Goal: Task Accomplishment & Management: Use online tool/utility

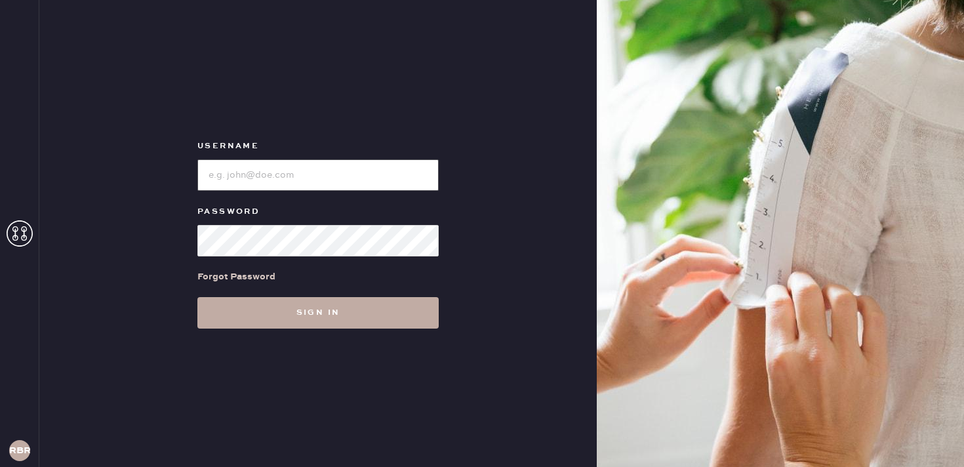
type input "reformationbethesdarow"
click at [385, 324] on button "Sign in" at bounding box center [317, 312] width 241 height 31
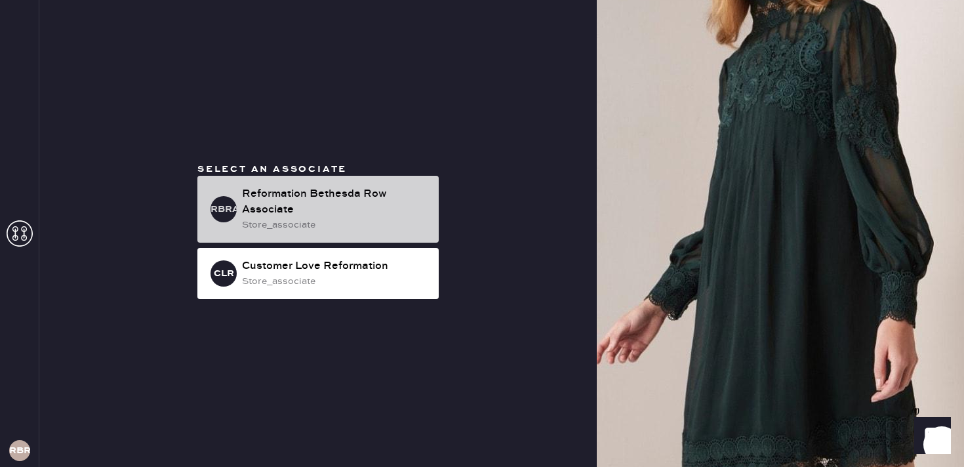
click at [366, 210] on div "Reformation Bethesda Row Associate" at bounding box center [335, 201] width 186 height 31
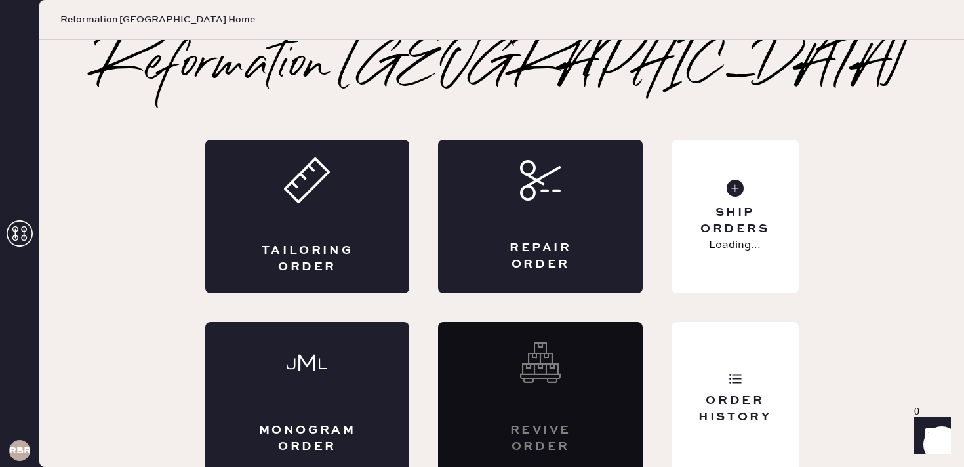
click at [366, 210] on div "Tailoring Order" at bounding box center [307, 216] width 205 height 153
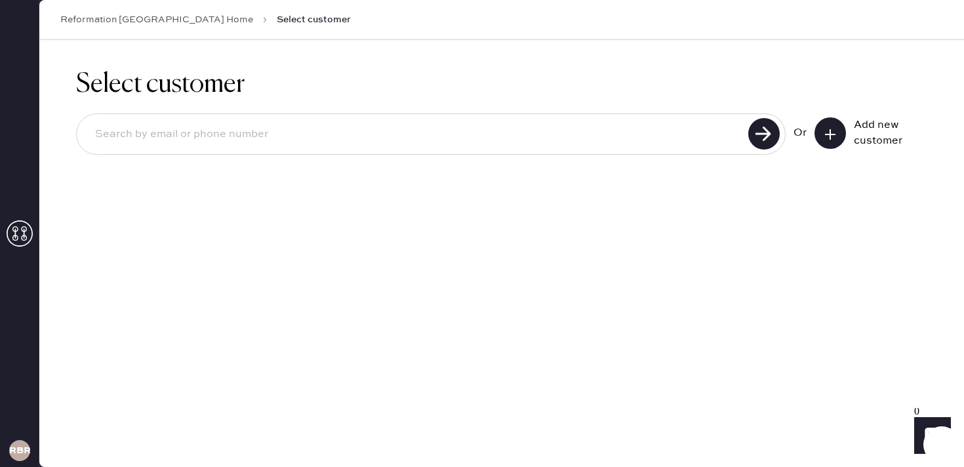
click at [314, 140] on input at bounding box center [414, 134] width 659 height 30
type input "2023090693"
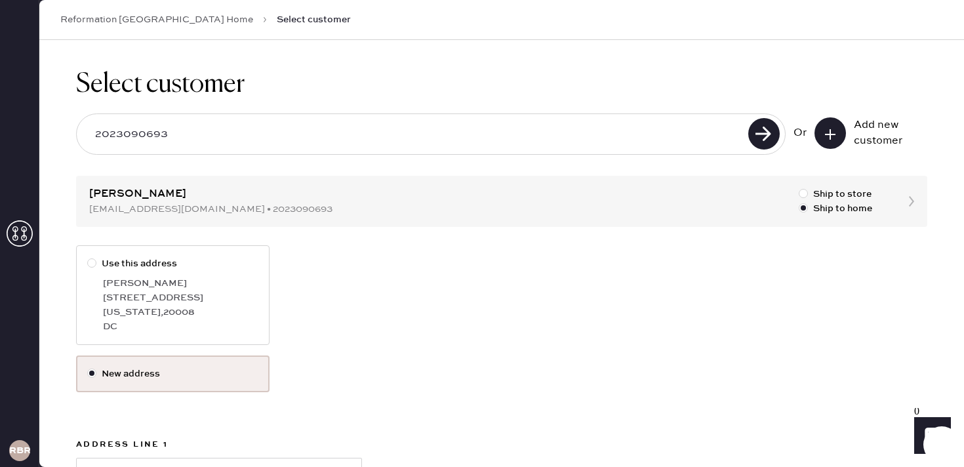
click at [184, 304] on div "[STREET_ADDRESS]" at bounding box center [180, 297] width 155 height 14
click at [88, 257] on input "Use this address" at bounding box center [87, 256] width 1 height 1
radio input "true"
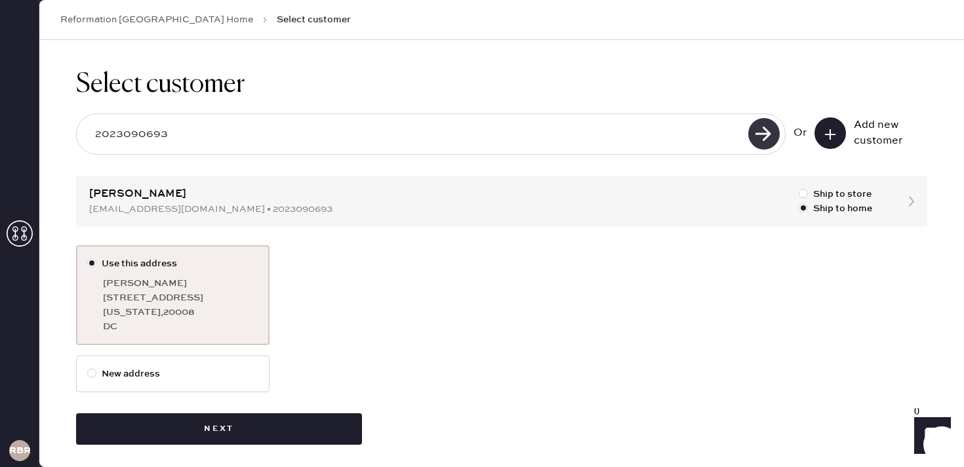
click at [768, 146] on use at bounding box center [763, 133] width 31 height 31
click at [764, 130] on use at bounding box center [763, 133] width 31 height 31
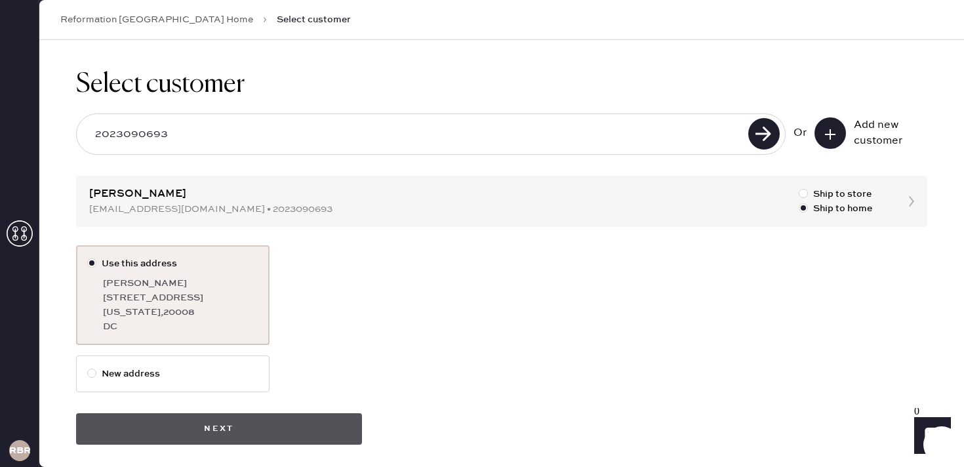
click at [226, 424] on button "Next" at bounding box center [219, 428] width 286 height 31
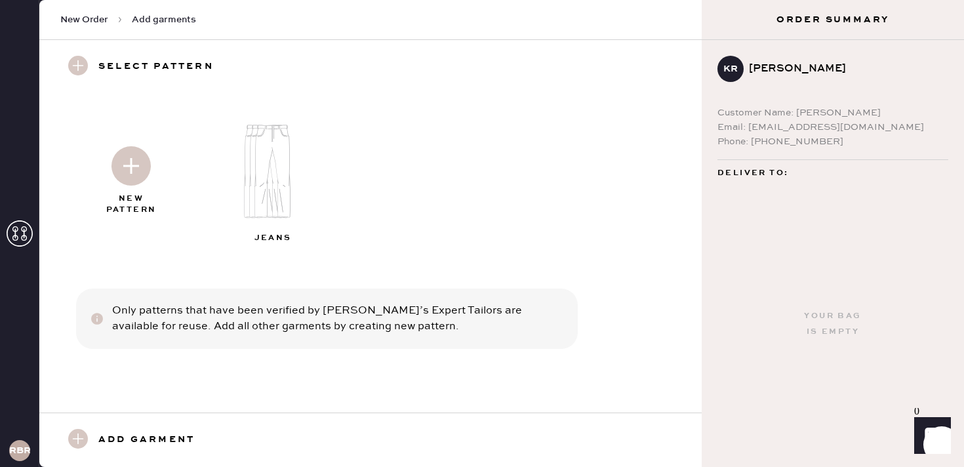
click at [131, 168] on img at bounding box center [130, 165] width 39 height 39
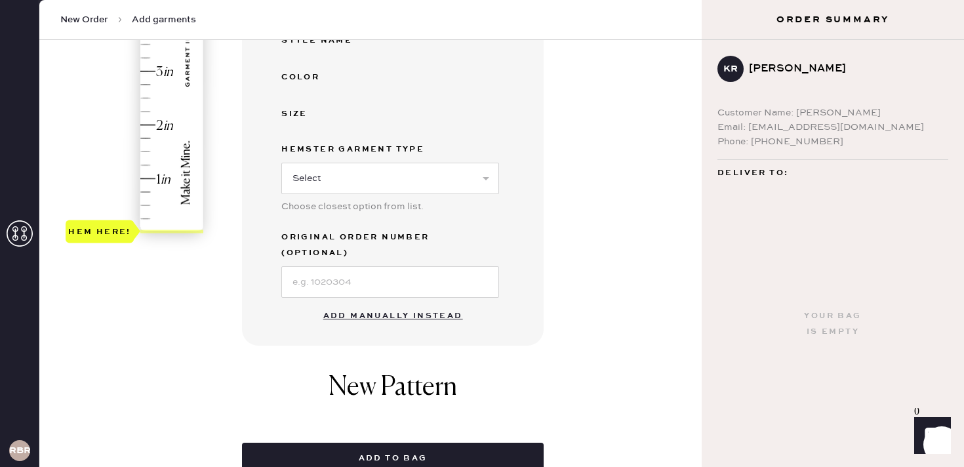
scroll to position [345, 0]
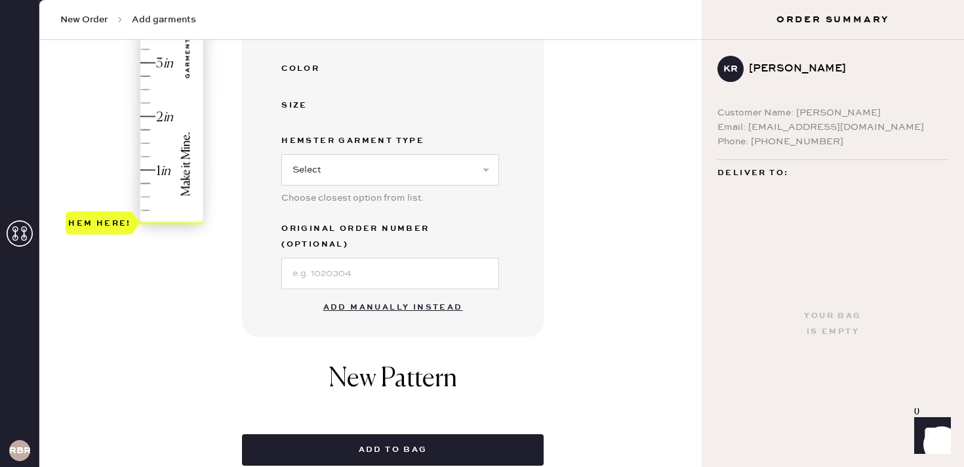
click at [393, 294] on button "Add manually instead" at bounding box center [392, 307] width 155 height 26
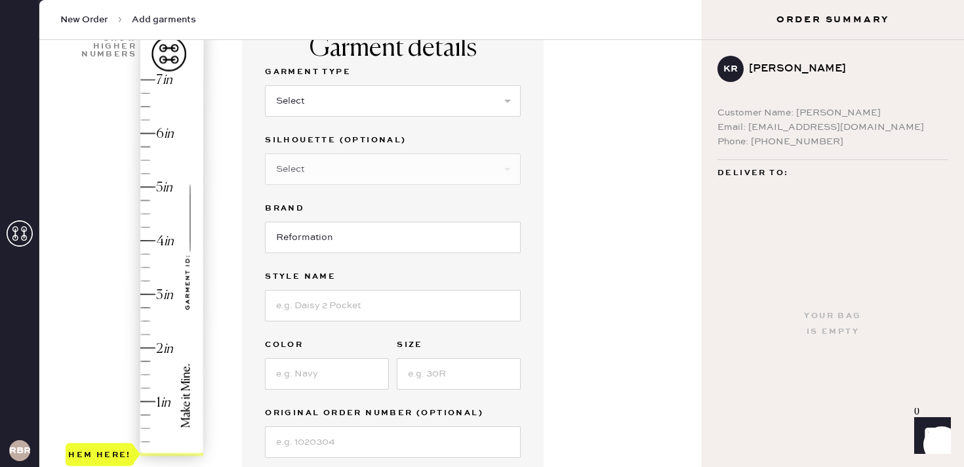
scroll to position [89, 0]
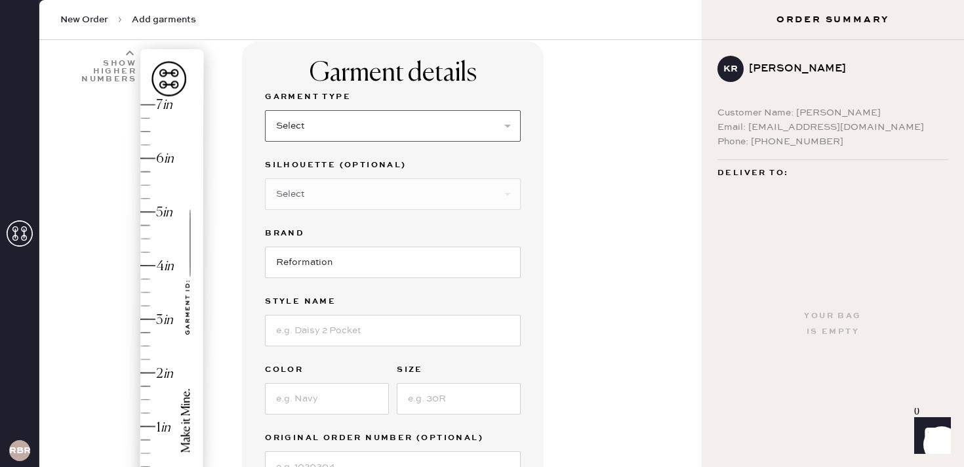
click at [385, 119] on select "Select Basic Skirt Jeans Leggings Pants Shorts Basic Sleeved Dress Basic Sleeve…" at bounding box center [393, 125] width 256 height 31
select select "2"
click at [345, 335] on input at bounding box center [393, 330] width 256 height 31
type input "Cary Low rise"
click at [325, 415] on div "Garment Type Select Basic Skirt Jeans Leggings Pants Shorts Basic Sleeved Dress…" at bounding box center [393, 285] width 256 height 393
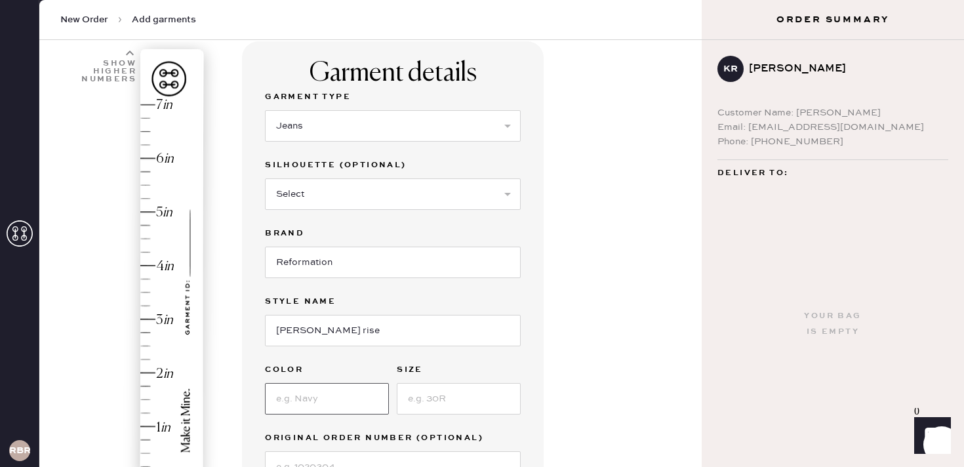
click at [319, 401] on input at bounding box center [327, 398] width 124 height 31
type input "Clearly"
click at [426, 402] on input at bounding box center [459, 398] width 124 height 31
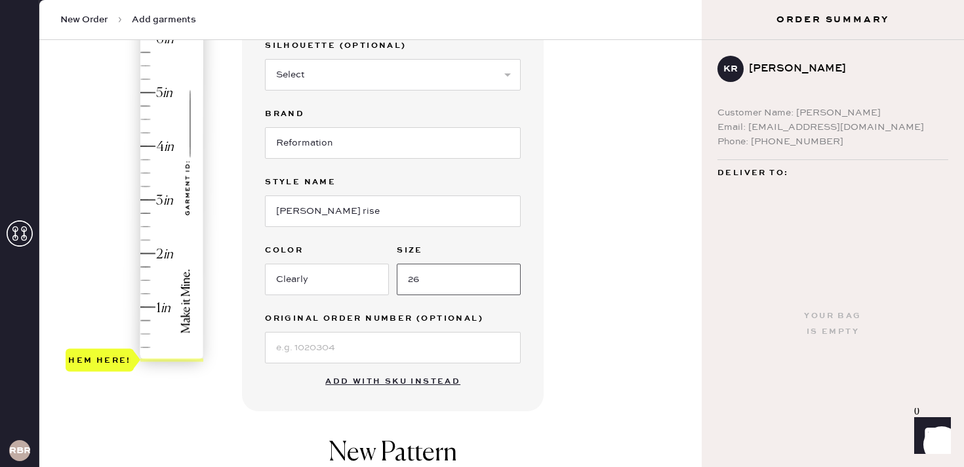
scroll to position [229, 0]
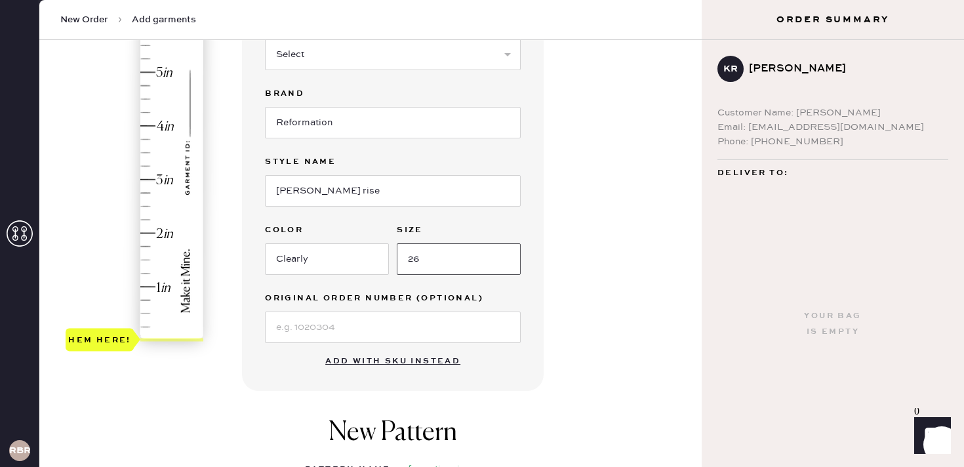
type input "26"
type input "3"
click at [149, 178] on div "Hem here!" at bounding box center [136, 152] width 140 height 387
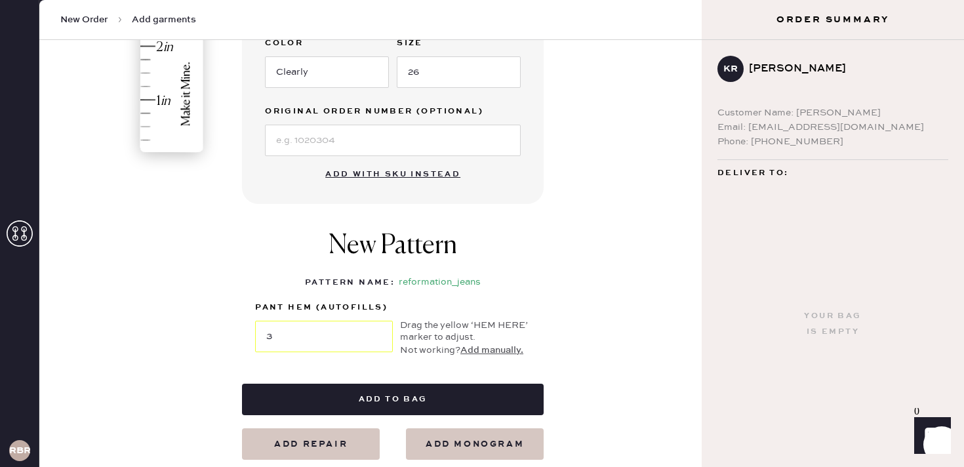
scroll to position [420, 0]
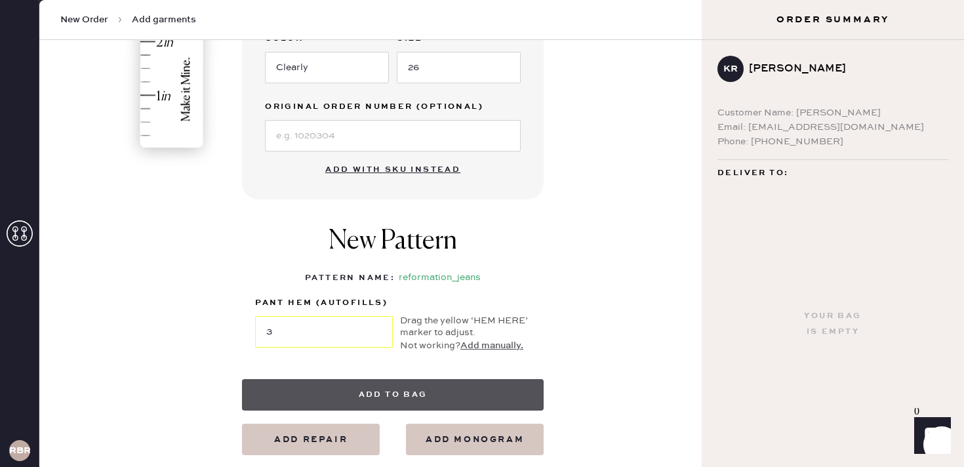
click at [412, 390] on button "Add to bag" at bounding box center [393, 394] width 302 height 31
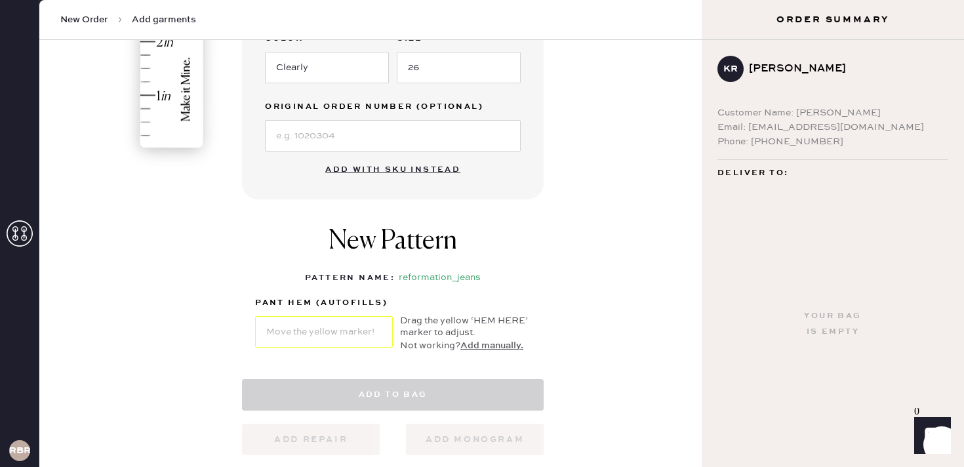
select select "2"
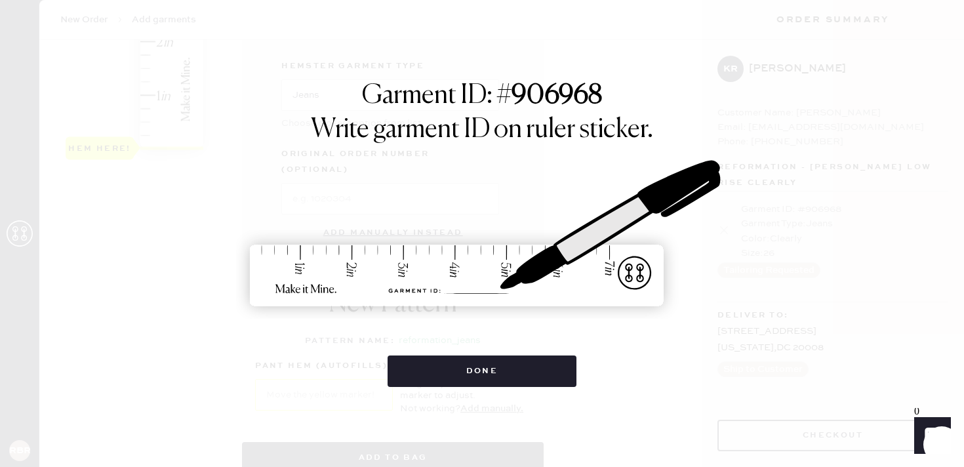
click at [472, 298] on img at bounding box center [482, 234] width 492 height 216
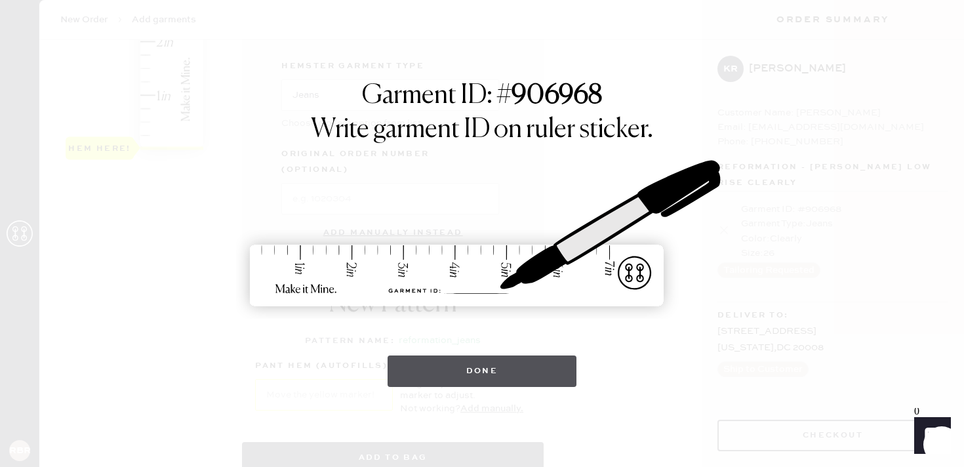
click at [488, 368] on button "Done" at bounding box center [481, 370] width 189 height 31
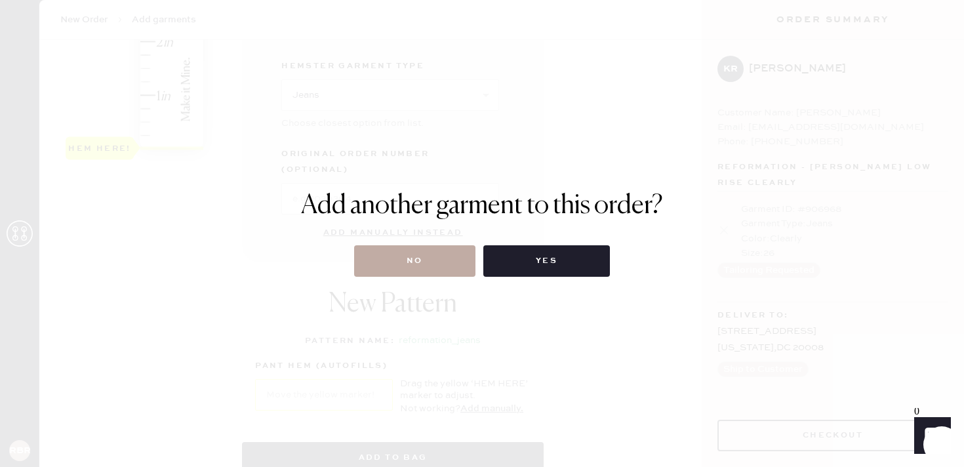
click at [423, 273] on button "No" at bounding box center [414, 260] width 121 height 31
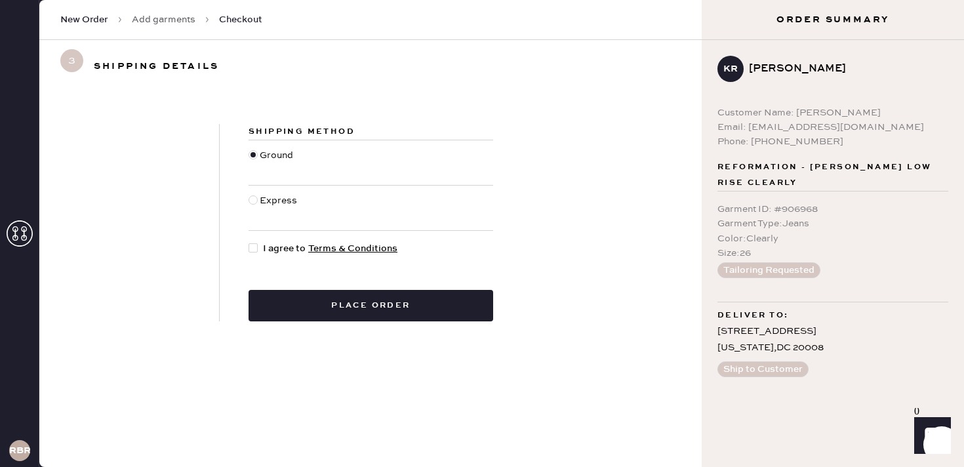
click at [252, 251] on div at bounding box center [252, 247] width 9 height 9
click at [249, 242] on input "I agree to Terms & Conditions" at bounding box center [248, 241] width 1 height 1
checkbox input "true"
click at [252, 210] on div at bounding box center [253, 207] width 11 height 29
click at [249, 194] on input "Express" at bounding box center [248, 193] width 1 height 1
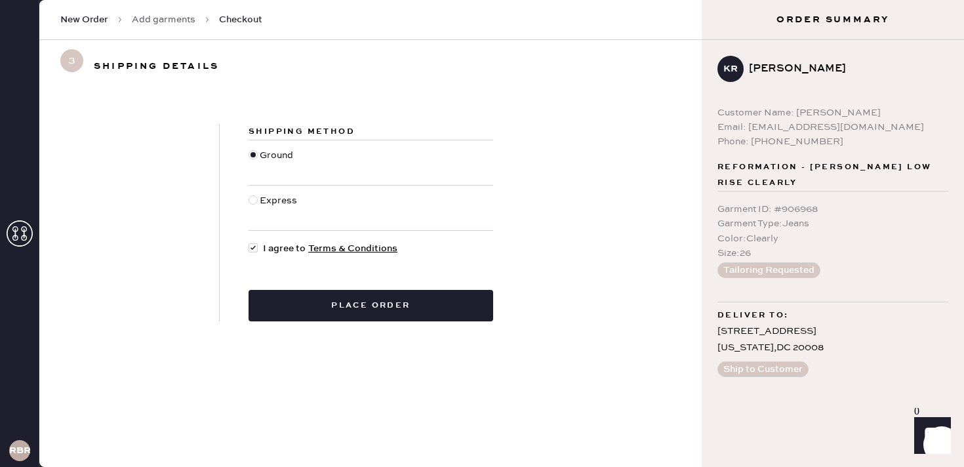
radio input "true"
click at [330, 287] on div "Shipping Method Ground Express I agree to Terms & Conditions Place order" at bounding box center [371, 222] width 302 height 197
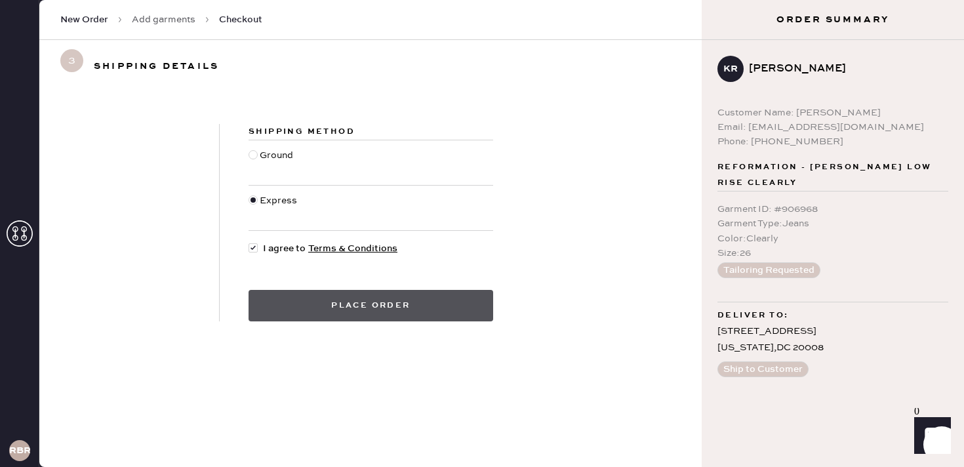
click at [336, 304] on button "Place order" at bounding box center [370, 305] width 245 height 31
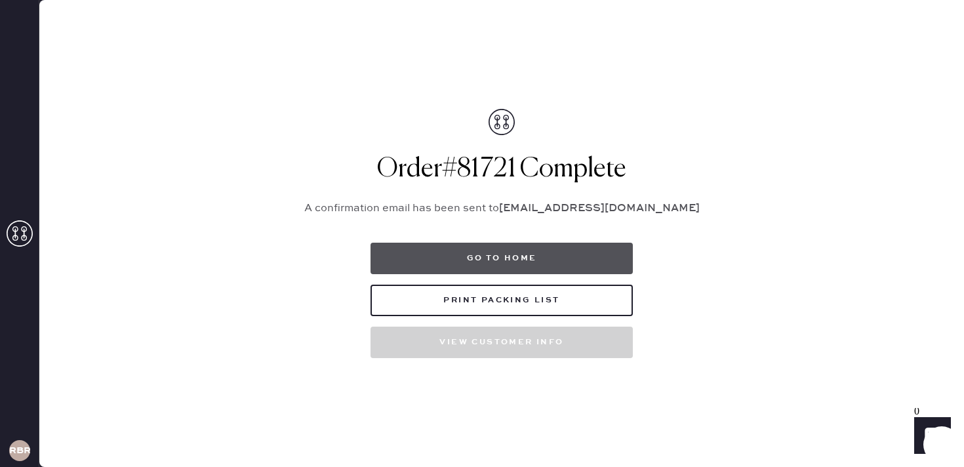
click at [435, 261] on button "Go to home" at bounding box center [501, 258] width 262 height 31
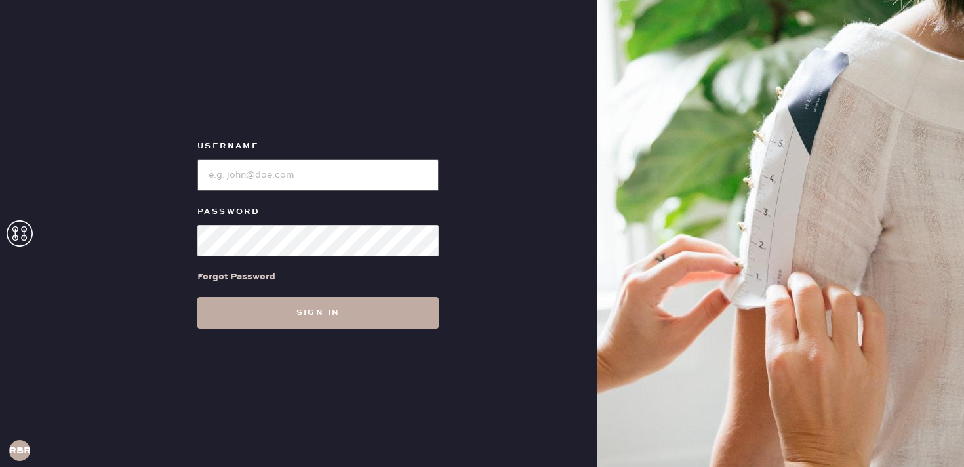
type input "reformationbethesdarow"
click at [332, 328] on button "Sign in" at bounding box center [317, 312] width 241 height 31
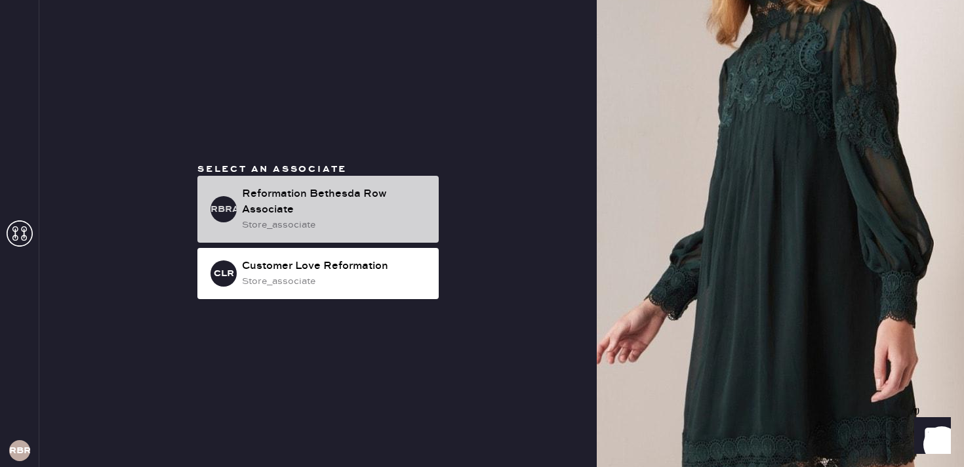
click at [316, 203] on div "Reformation Bethesda Row Associate" at bounding box center [335, 201] width 186 height 31
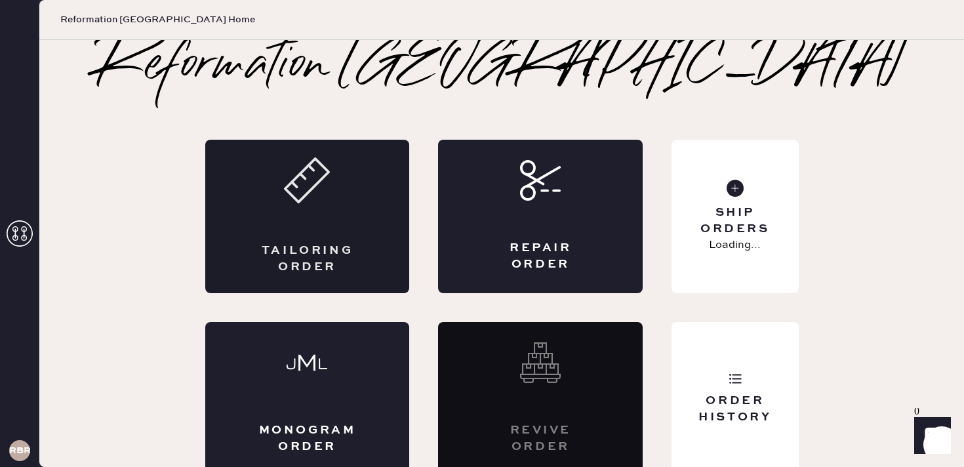
click at [296, 178] on use at bounding box center [306, 180] width 43 height 43
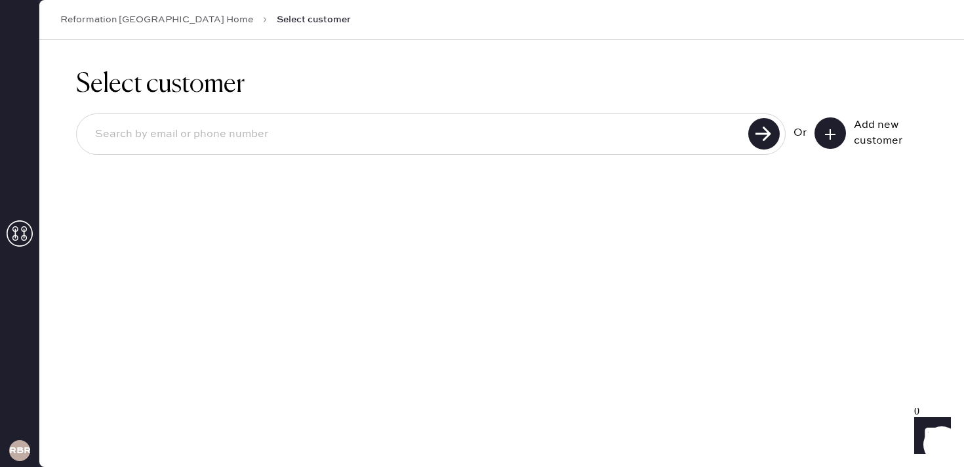
click at [230, 142] on input at bounding box center [414, 134] width 659 height 30
type input "2023090693"
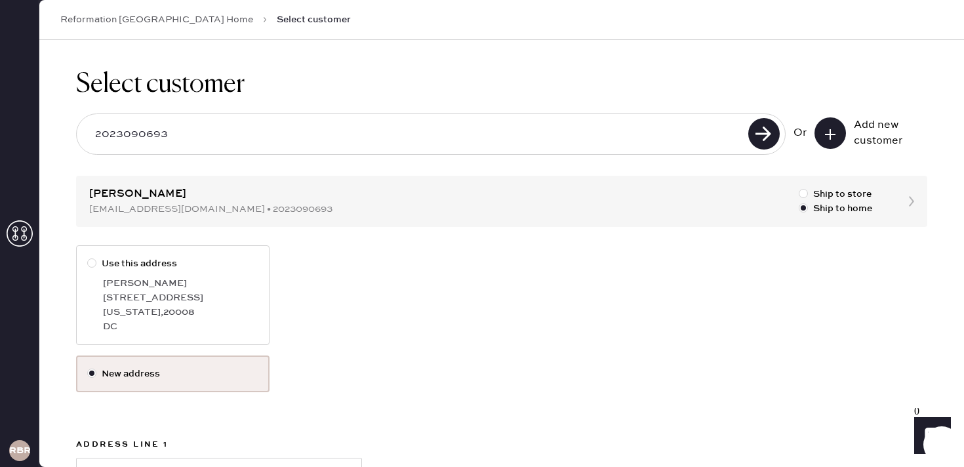
click at [109, 309] on div "[US_STATE] , 20008" at bounding box center [180, 312] width 155 height 14
click at [88, 257] on input "Use this address" at bounding box center [87, 256] width 1 height 1
radio input "true"
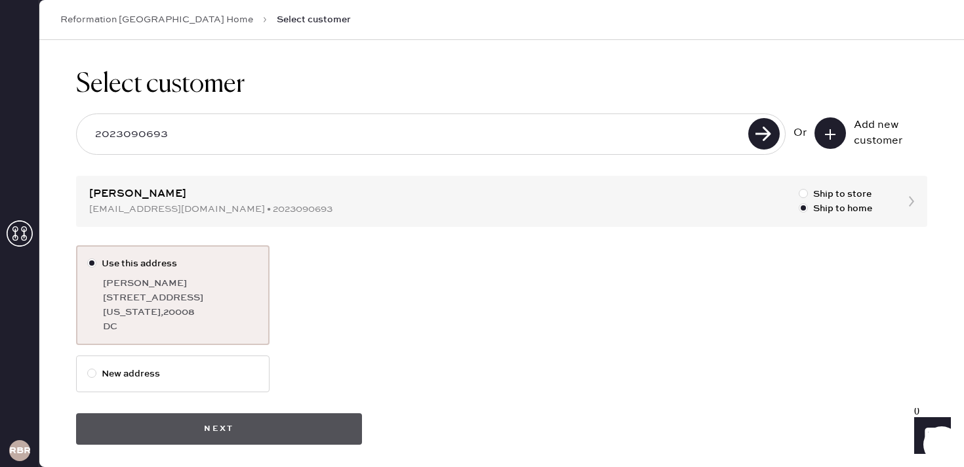
click at [258, 437] on button "Next" at bounding box center [219, 428] width 286 height 31
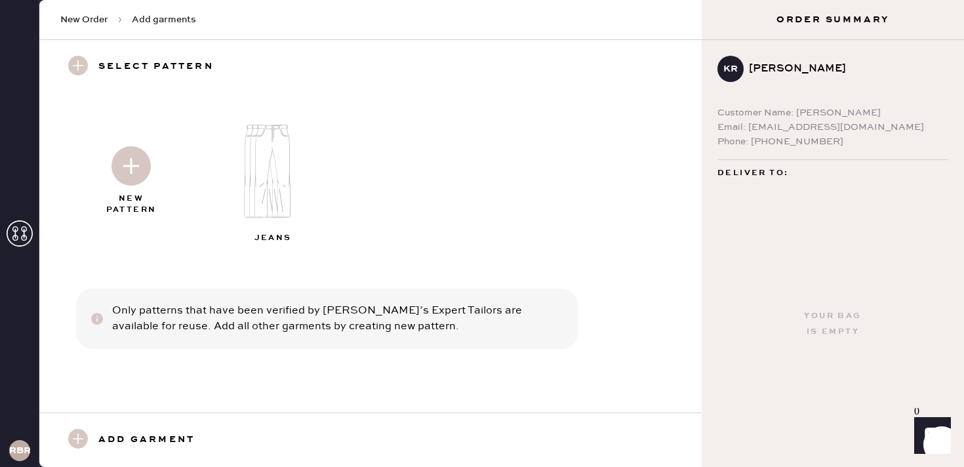
click at [138, 184] on img at bounding box center [130, 165] width 39 height 39
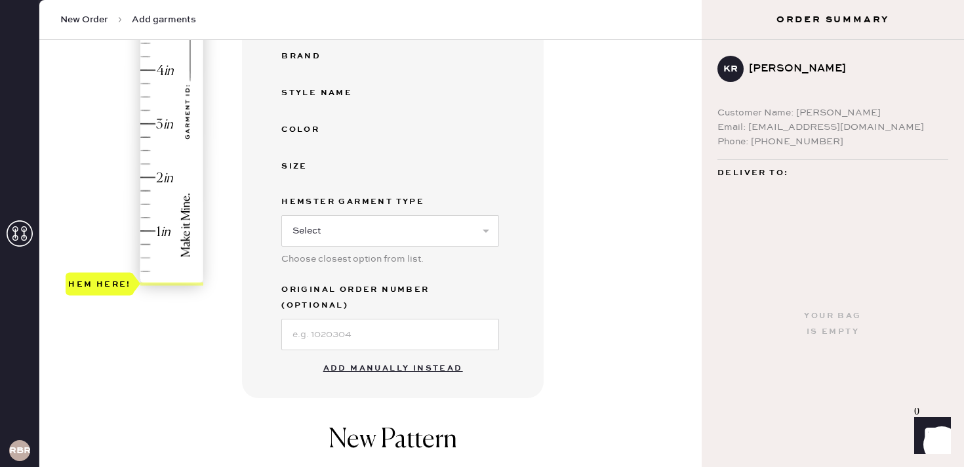
scroll to position [297, 0]
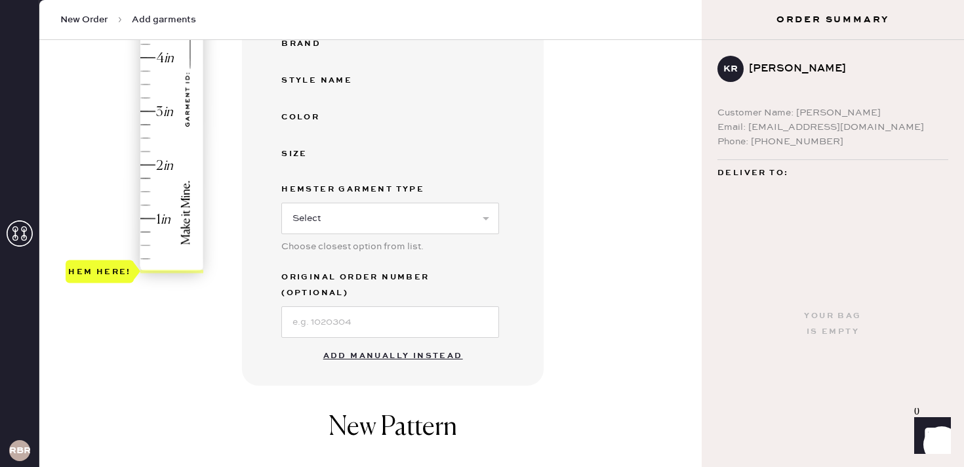
click at [364, 343] on button "Add manually instead" at bounding box center [392, 356] width 155 height 26
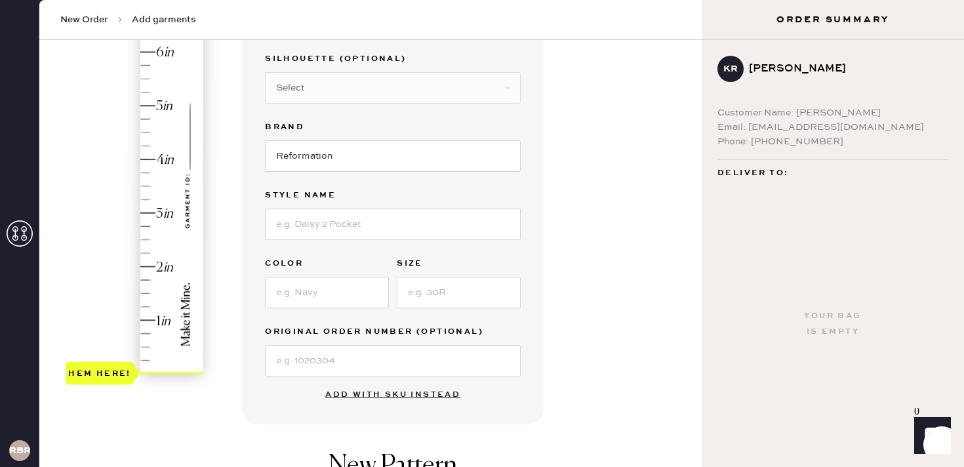
scroll to position [184, 0]
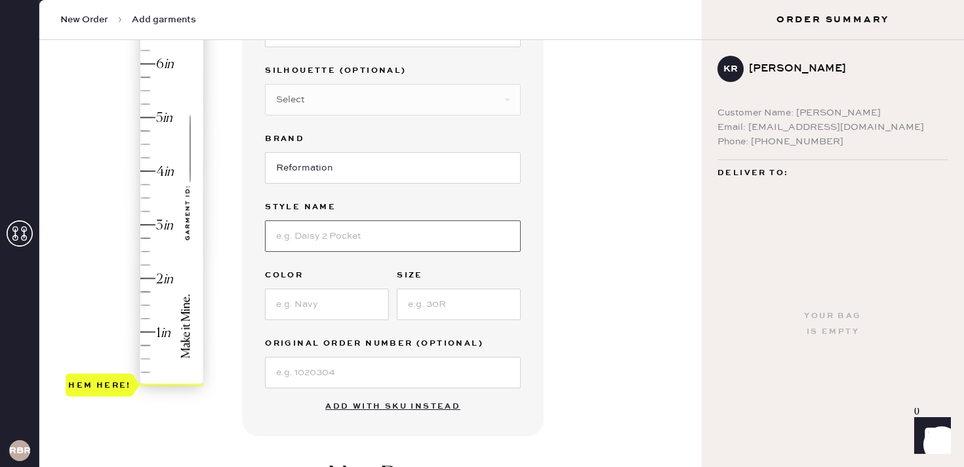
click at [363, 236] on input at bounding box center [393, 235] width 256 height 31
type input "[PERSON_NAME] High Rise"
click at [326, 311] on input at bounding box center [327, 303] width 124 height 31
type input "[US_STATE]"
click at [422, 304] on input at bounding box center [459, 303] width 124 height 31
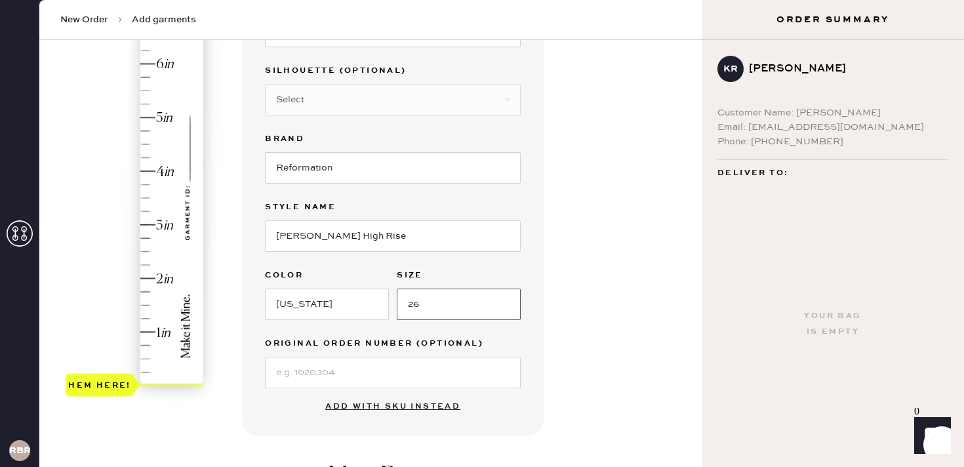
type input "26"
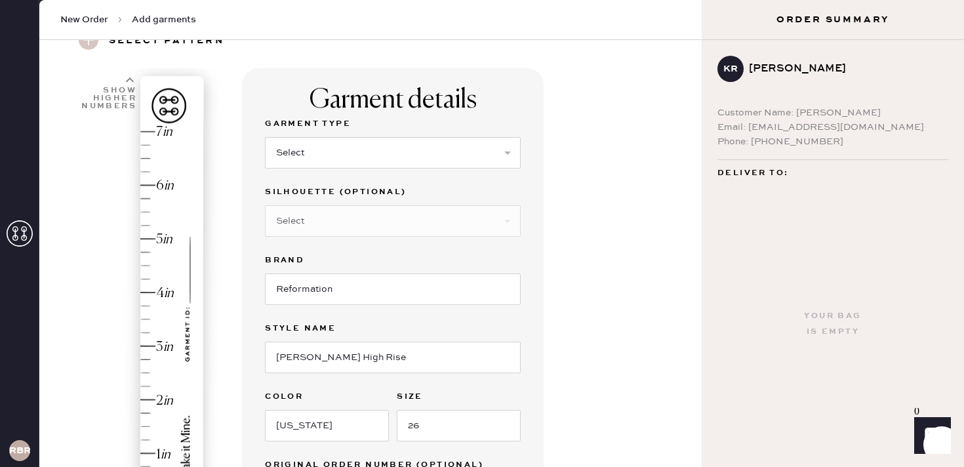
scroll to position [57, 0]
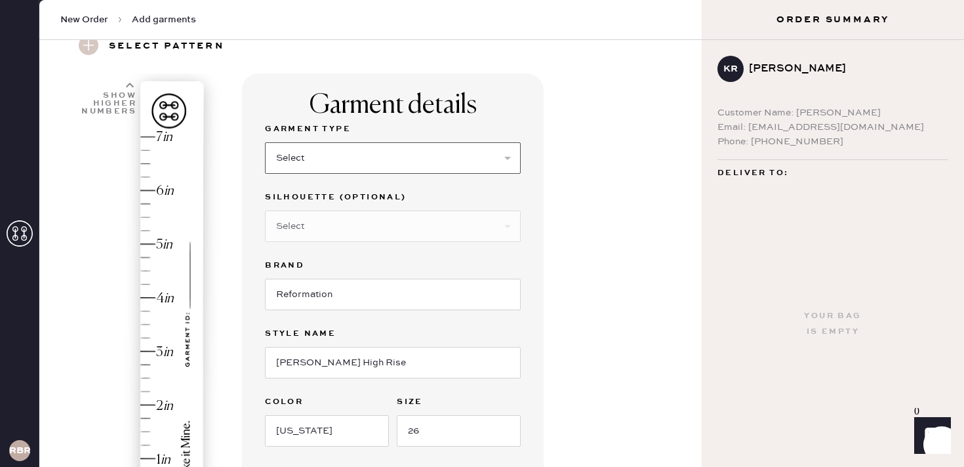
click at [311, 161] on select "Select Basic Skirt Jeans Leggings Pants Shorts Basic Sleeved Dress Basic Sleeve…" at bounding box center [393, 157] width 256 height 31
select select "2"
type input "3.75"
click at [147, 312] on div "Hem here!" at bounding box center [136, 324] width 140 height 387
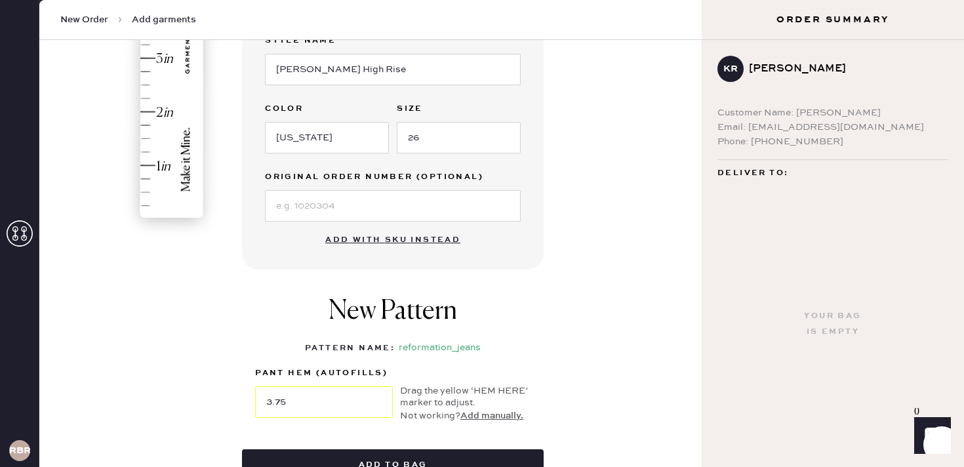
scroll to position [366, 0]
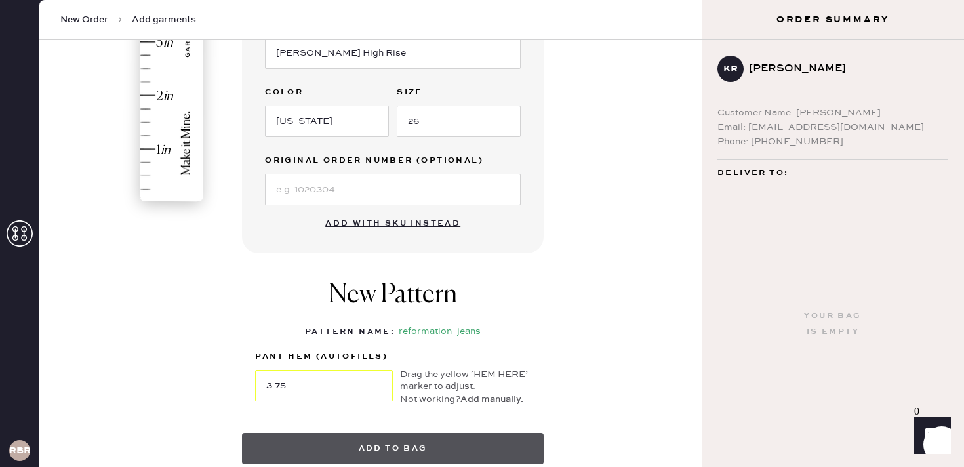
click at [399, 454] on button "Add to bag" at bounding box center [393, 448] width 302 height 31
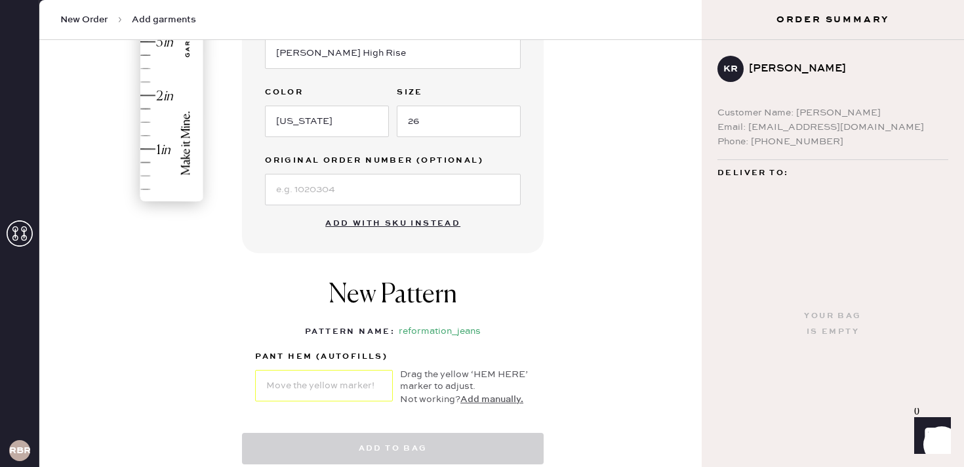
select select "2"
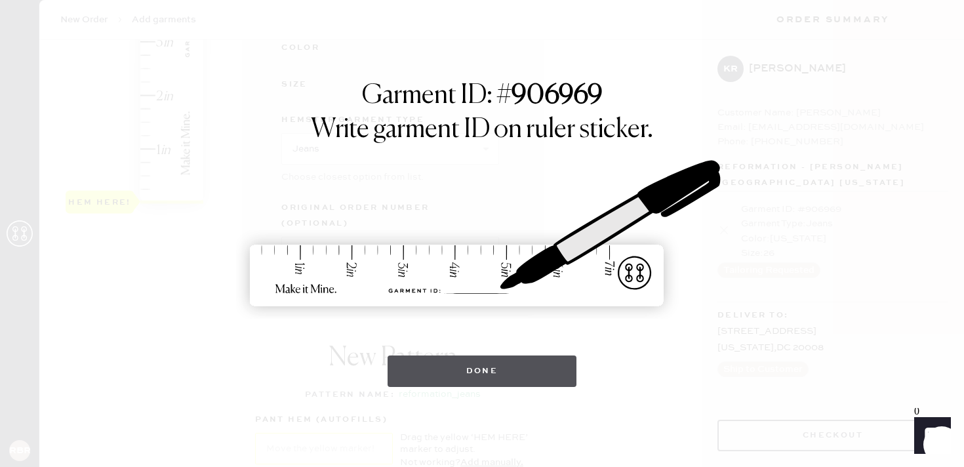
click at [494, 362] on button "Done" at bounding box center [481, 370] width 189 height 31
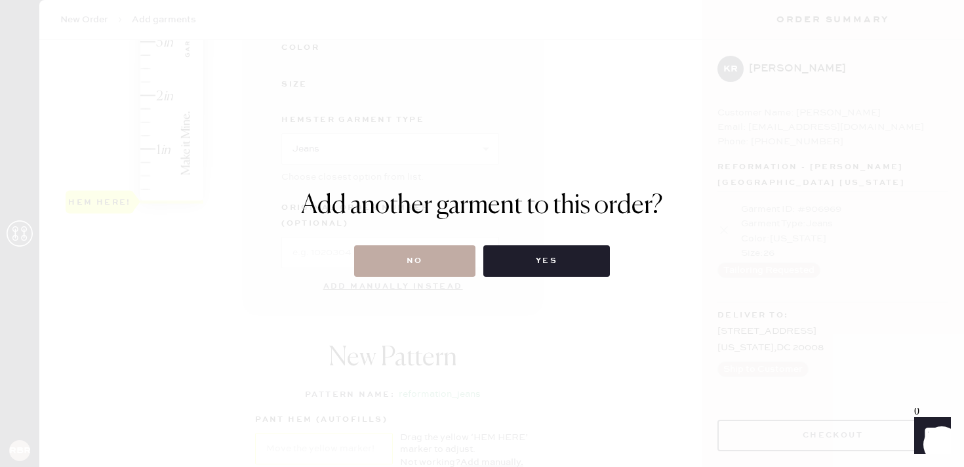
click at [439, 265] on button "No" at bounding box center [414, 260] width 121 height 31
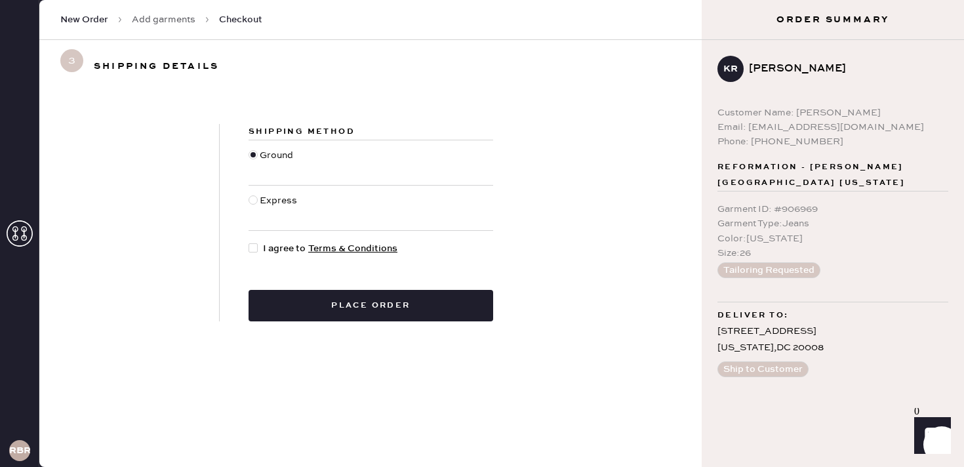
click at [246, 202] on div "Shipping Method Ground Express I agree to Terms & Conditions Place order" at bounding box center [371, 222] width 302 height 197
click at [251, 199] on div at bounding box center [252, 199] width 9 height 9
click at [249, 194] on input "Express" at bounding box center [248, 193] width 1 height 1
radio input "true"
click at [253, 245] on div at bounding box center [252, 247] width 9 height 9
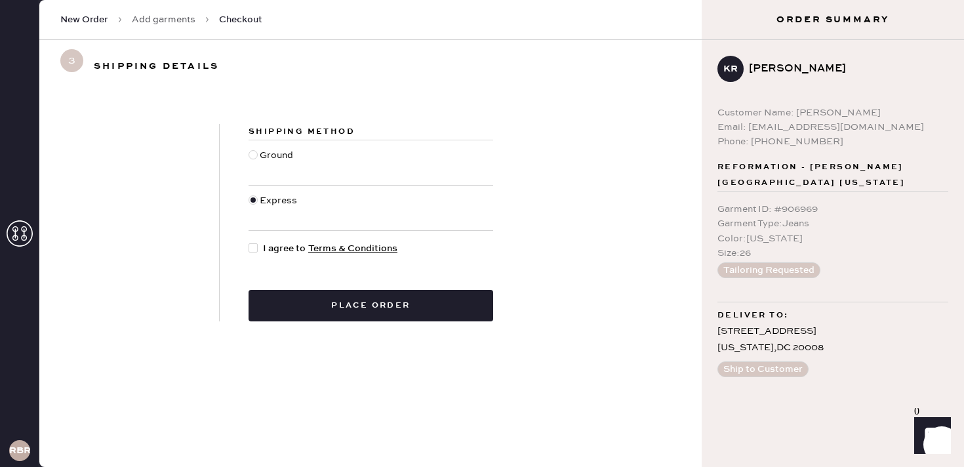
click at [249, 242] on input "I agree to Terms & Conditions" at bounding box center [248, 241] width 1 height 1
checkbox input "true"
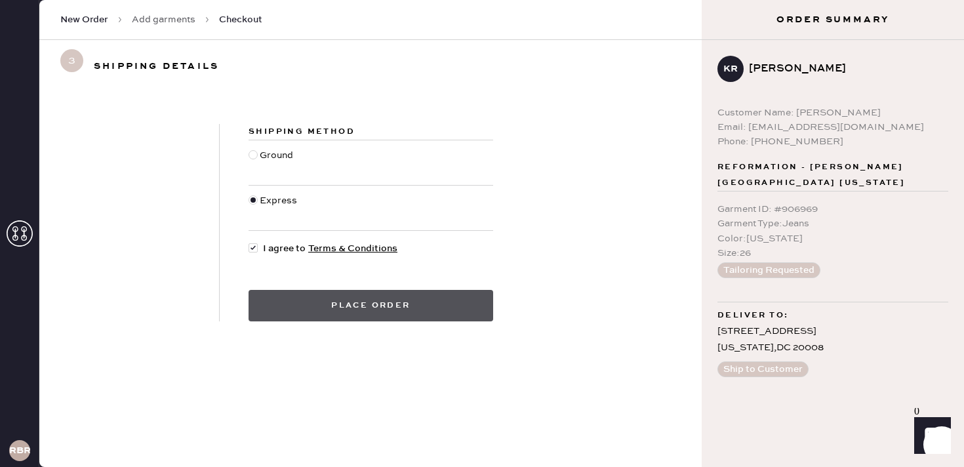
click at [307, 298] on button "Place order" at bounding box center [370, 305] width 245 height 31
